Goal: Navigation & Orientation: Find specific page/section

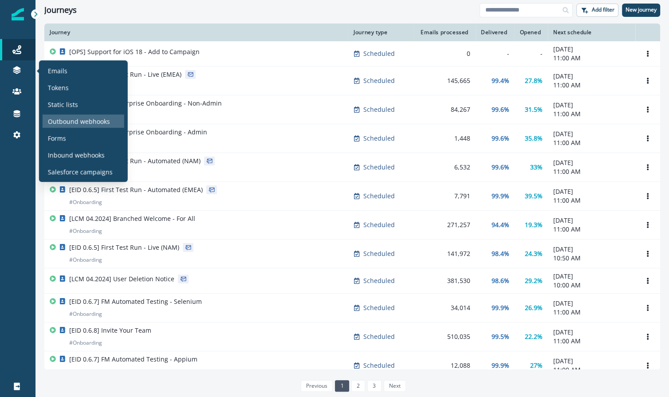
click at [85, 124] on p "Outbound webhooks" at bounding box center [79, 121] width 62 height 9
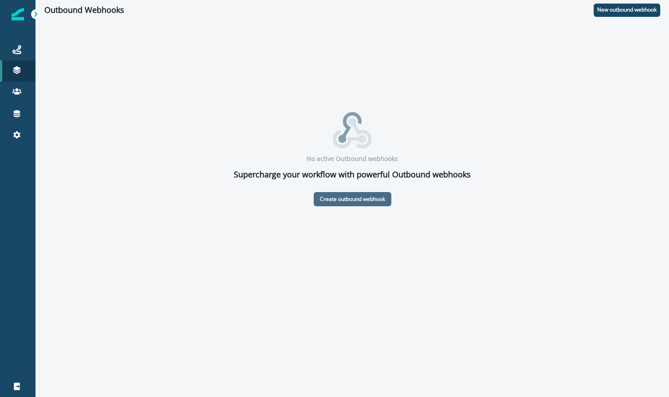
click at [347, 197] on p "Create outbound webhook" at bounding box center [352, 199] width 65 height 6
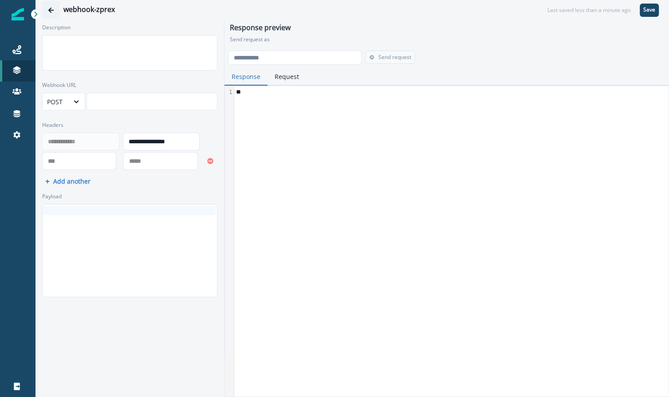
click at [51, 12] on icon "Go back" at bounding box center [51, 10] width 6 height 6
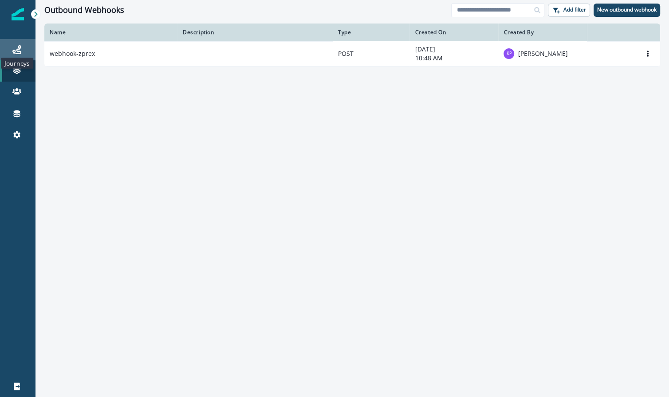
click at [16, 52] on icon at bounding box center [16, 49] width 9 height 9
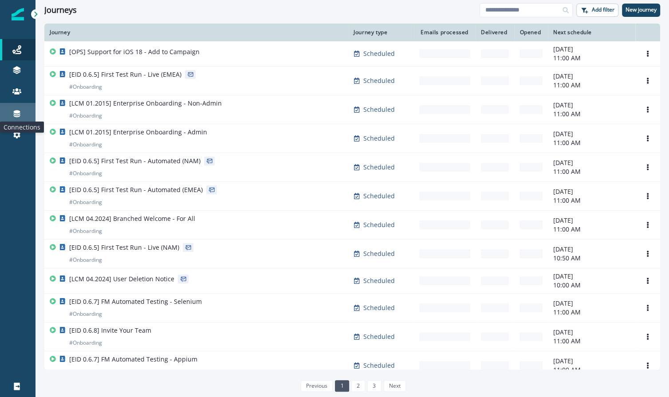
click at [20, 111] on icon at bounding box center [16, 113] width 9 height 9
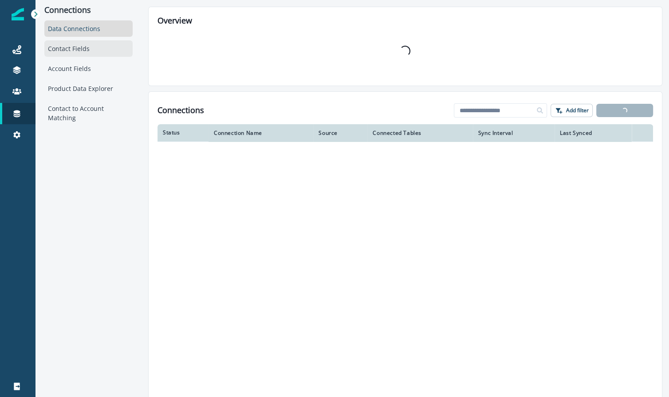
click at [98, 47] on div "Contact Fields" at bounding box center [88, 48] width 88 height 16
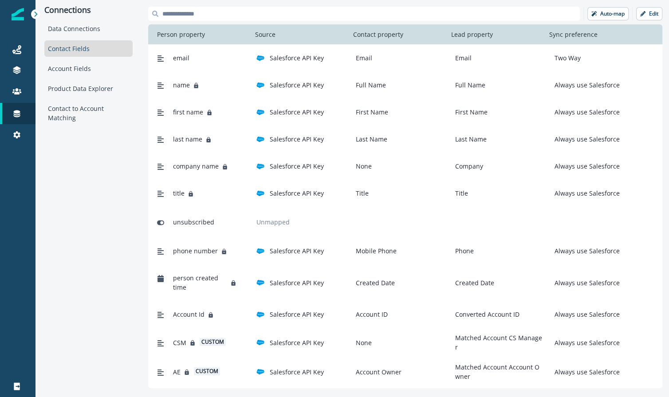
scroll to position [27, 0]
